Goal: Check status: Check status

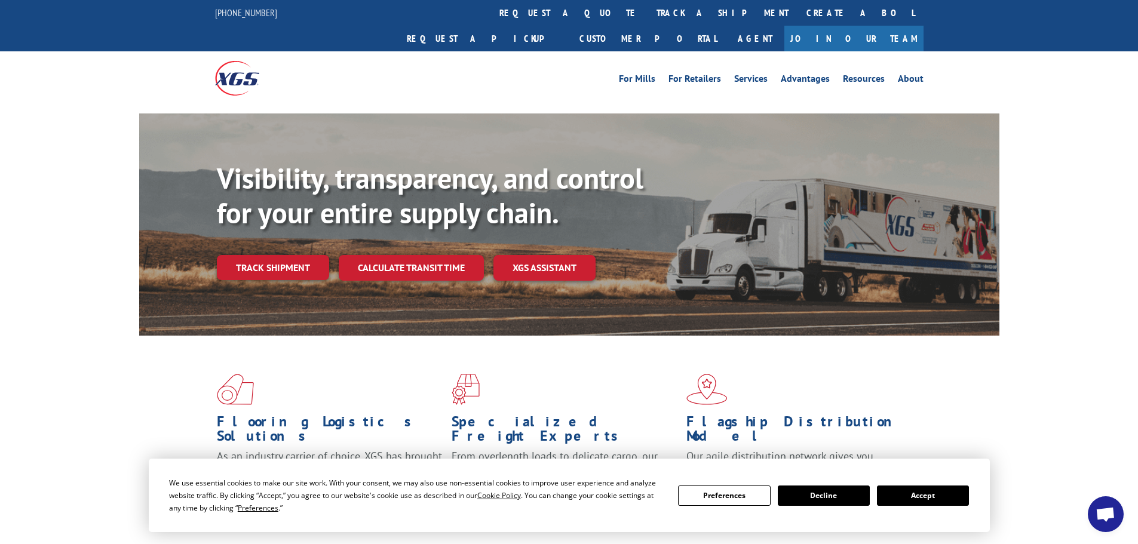
click at [919, 496] on button "Accept" at bounding box center [923, 496] width 92 height 20
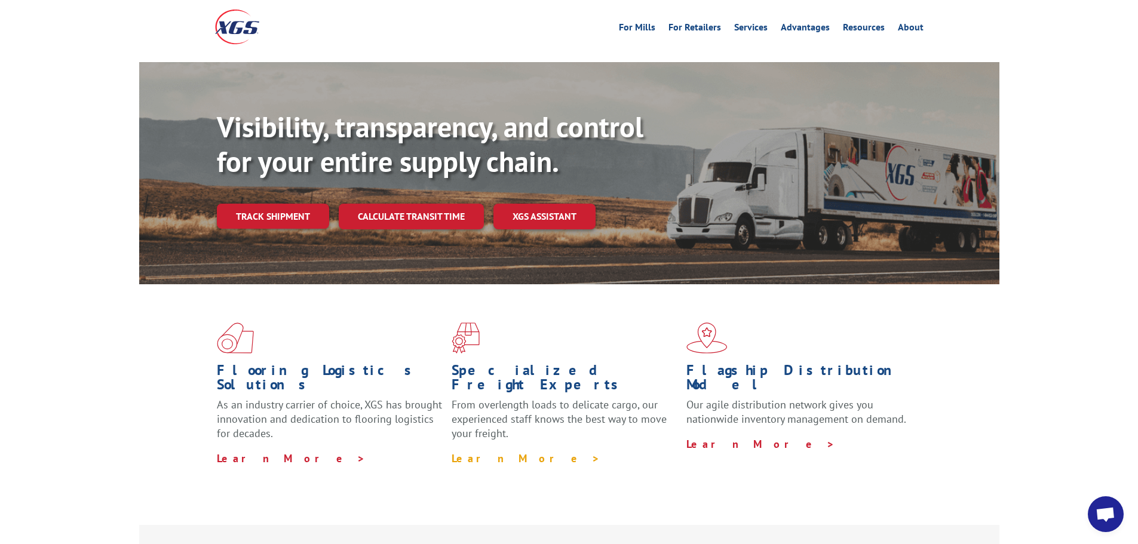
scroll to position [119, 0]
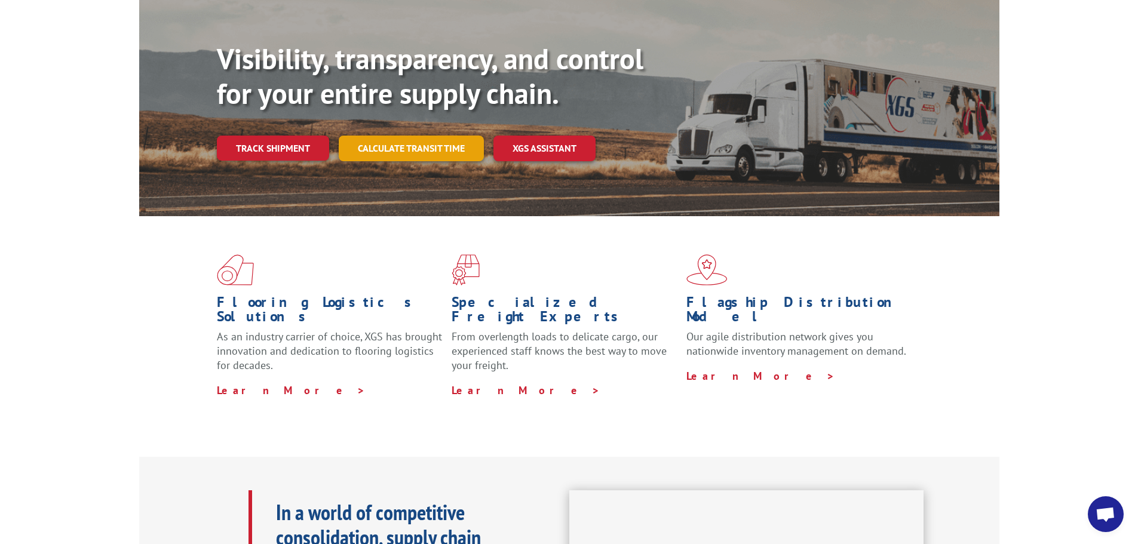
click at [407, 136] on link "Calculate transit time" at bounding box center [411, 149] width 145 height 26
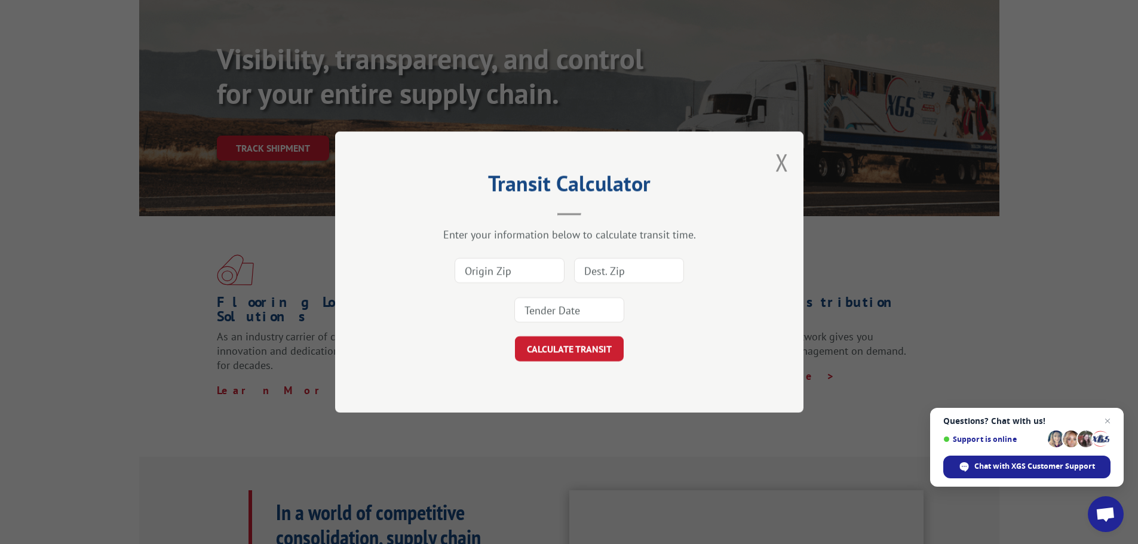
click at [784, 156] on button "Close modal" at bounding box center [781, 162] width 13 height 32
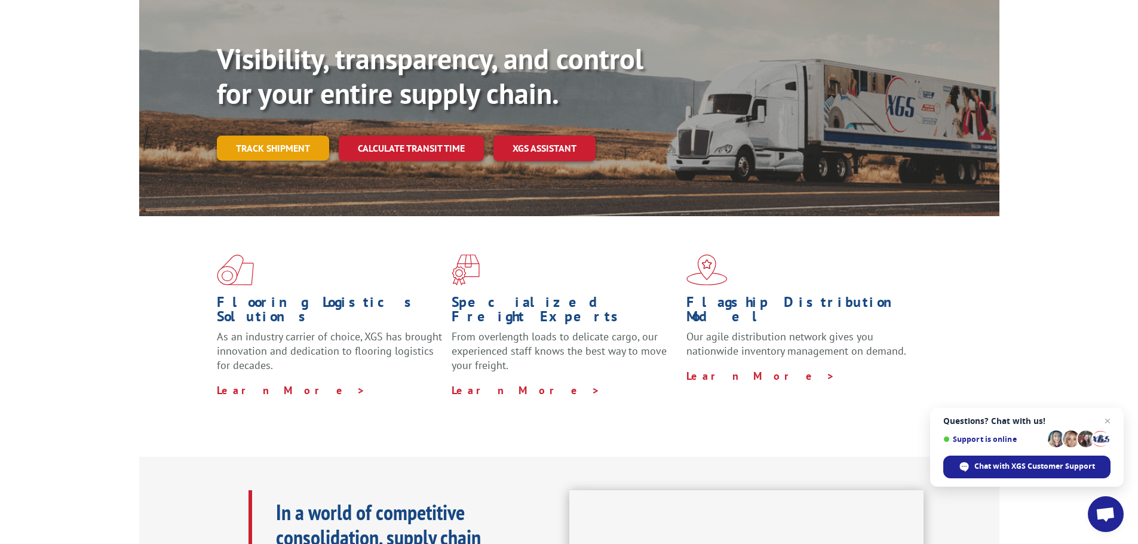
click at [256, 136] on link "Track shipment" at bounding box center [273, 148] width 112 height 25
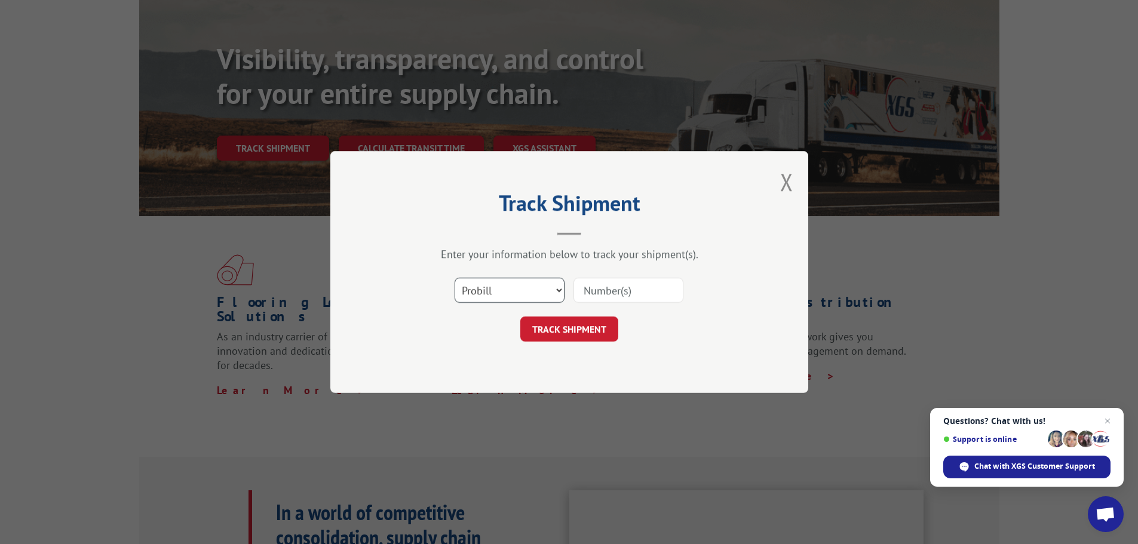
click at [530, 295] on select "Select category... Probill BOL PO" at bounding box center [510, 290] width 110 height 25
select select "bol"
click at [455, 278] on select "Select category... Probill BOL PO" at bounding box center [510, 290] width 110 height 25
paste input "7063880"
type input "7063880"
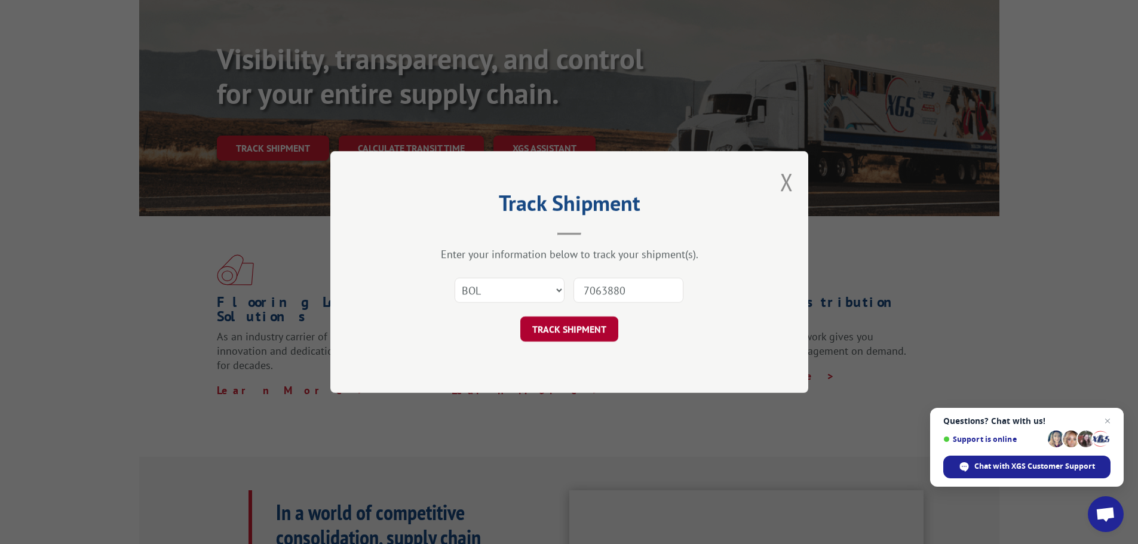
click at [562, 327] on button "TRACK SHIPMENT" at bounding box center [569, 329] width 98 height 25
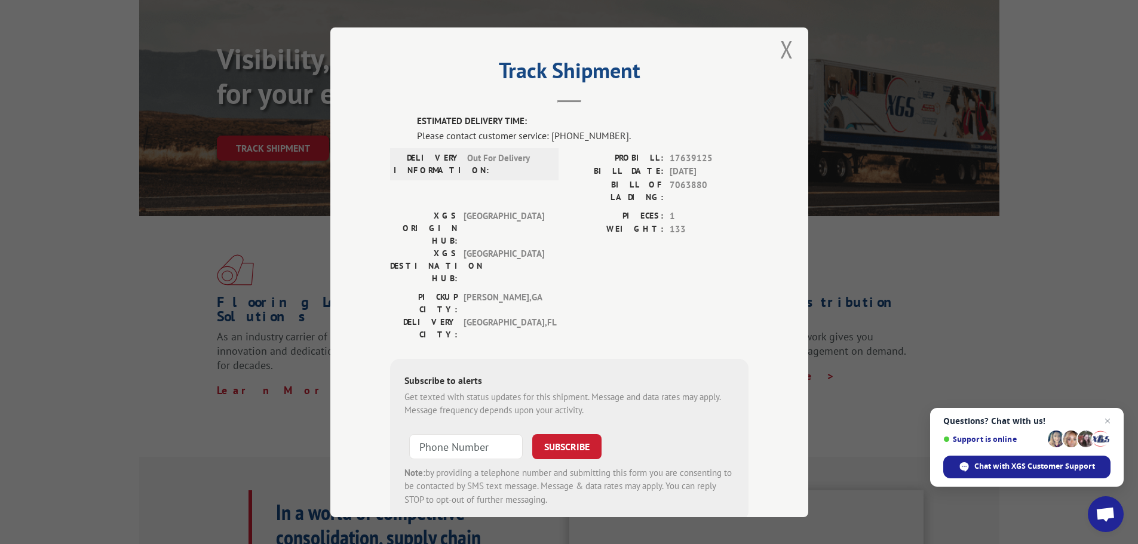
scroll to position [0, 0]
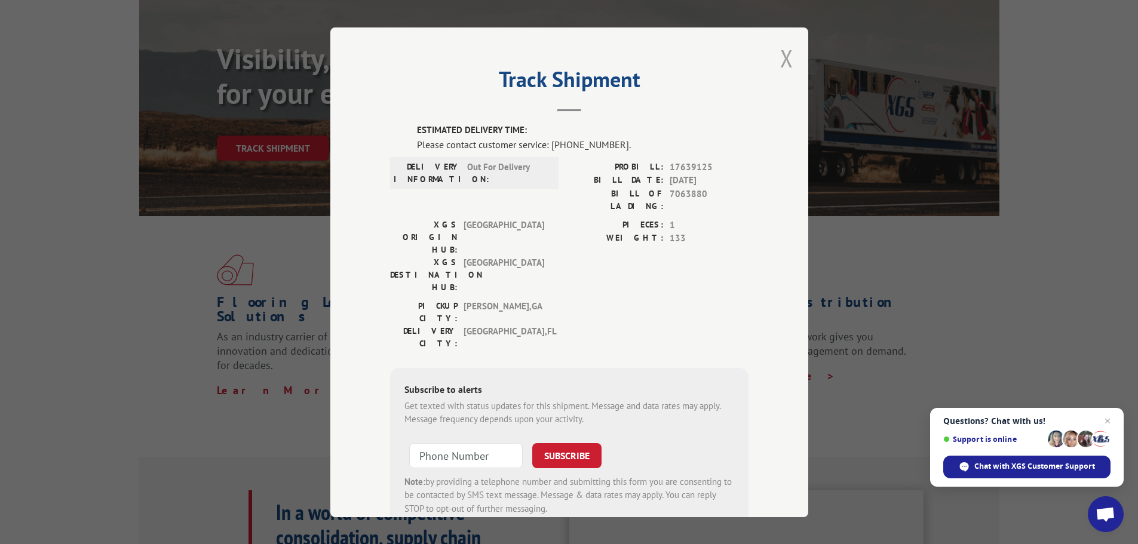
click at [784, 59] on button "Close modal" at bounding box center [786, 58] width 13 height 32
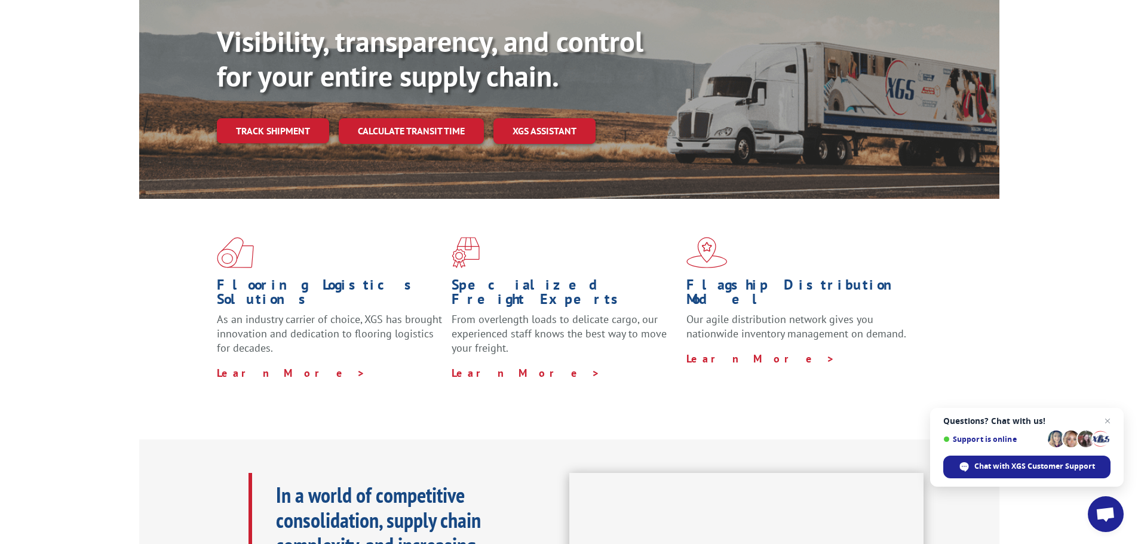
scroll to position [119, 0]
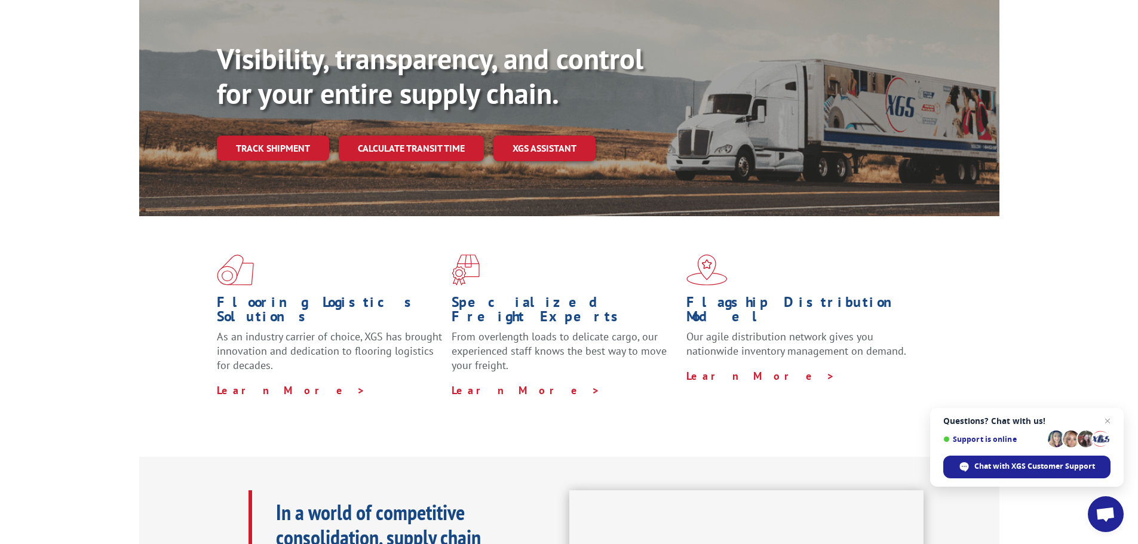
click at [262, 136] on link "Track shipment" at bounding box center [273, 148] width 112 height 25
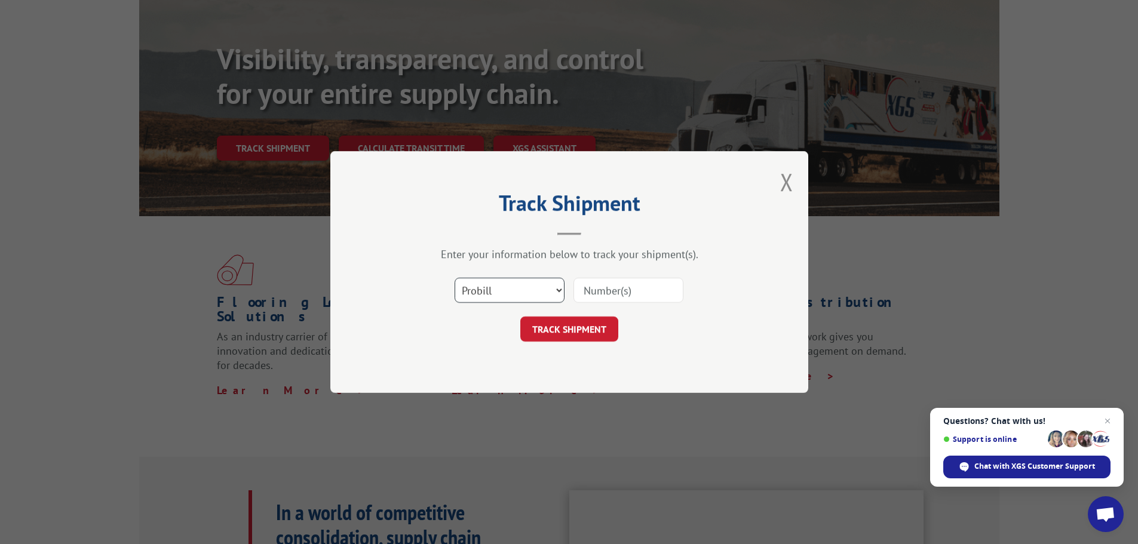
click at [547, 284] on select "Select category... Probill BOL PO" at bounding box center [510, 290] width 110 height 25
select select "bol"
click at [455, 278] on select "Select category... Probill BOL PO" at bounding box center [510, 290] width 110 height 25
paste input "7076174"
type input "7076174"
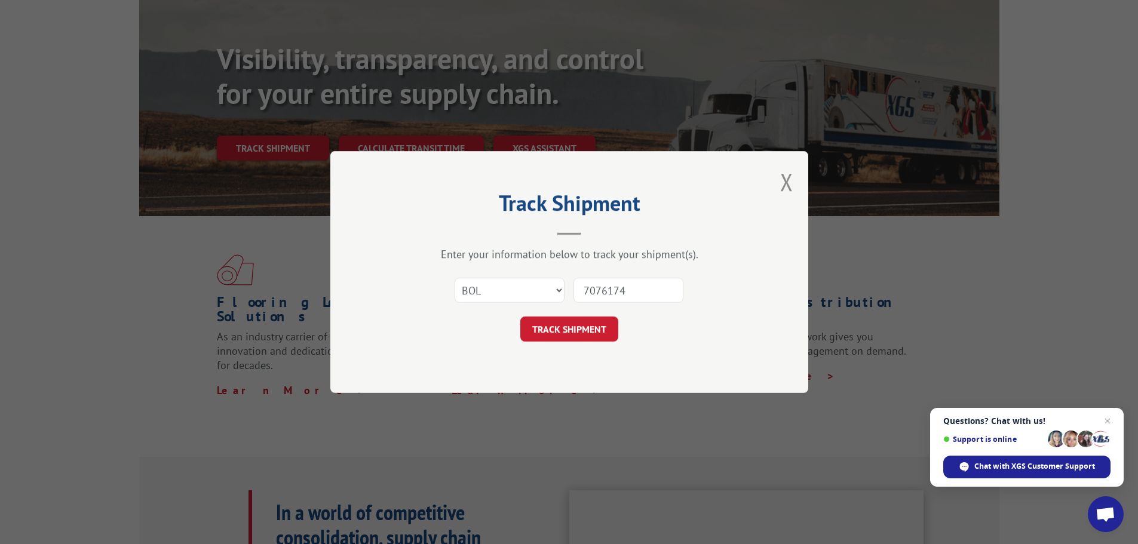
click at [581, 326] on button "TRACK SHIPMENT" at bounding box center [569, 329] width 98 height 25
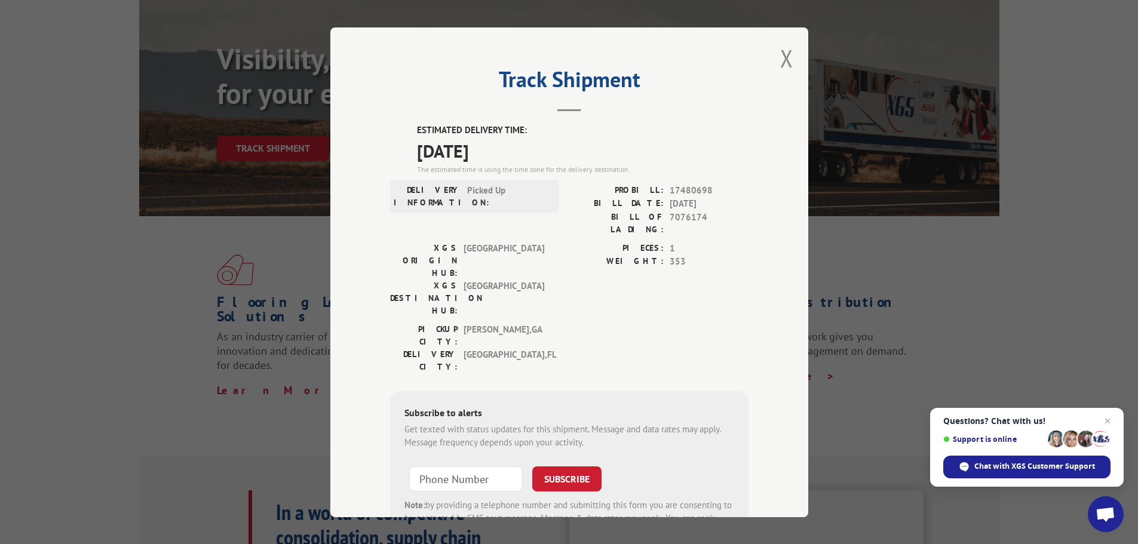
click at [163, 284] on div "Track Shipment ESTIMATED DELIVERY TIME: [DATE] The estimated time is using the …" at bounding box center [569, 272] width 1138 height 544
